Goal: Transaction & Acquisition: Purchase product/service

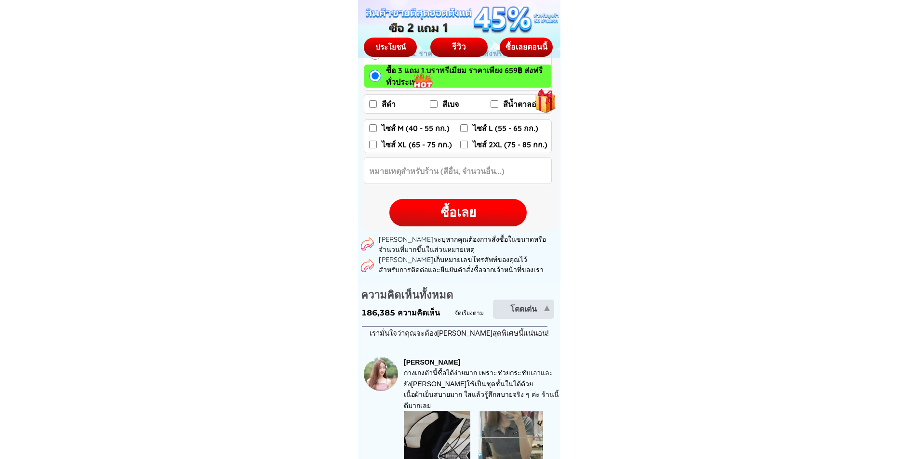
scroll to position [1493, 0]
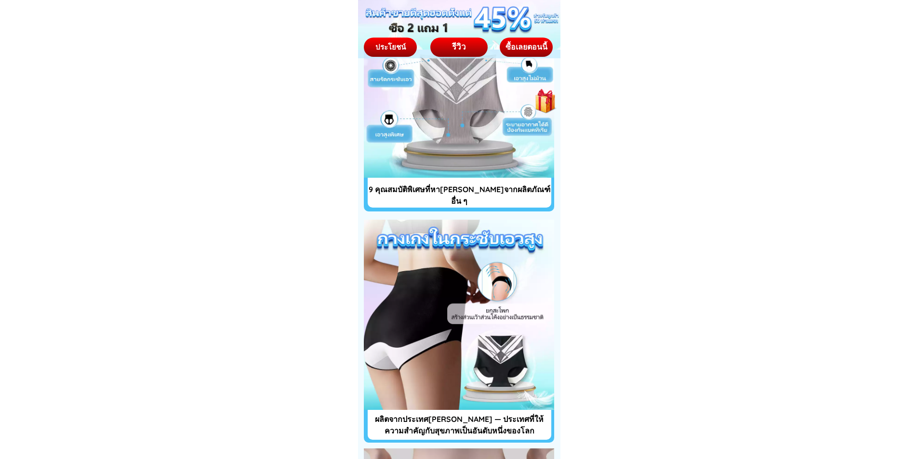
scroll to position [2842, 0]
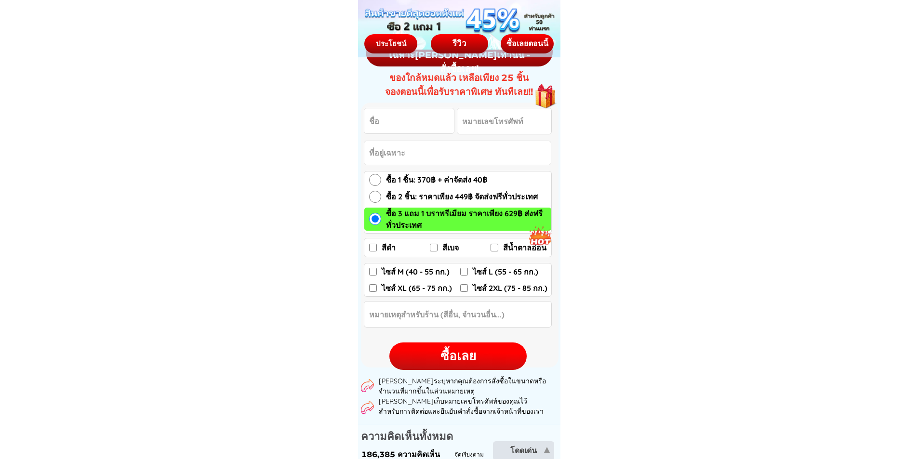
scroll to position [1397, 0]
